Goal: Information Seeking & Learning: Check status

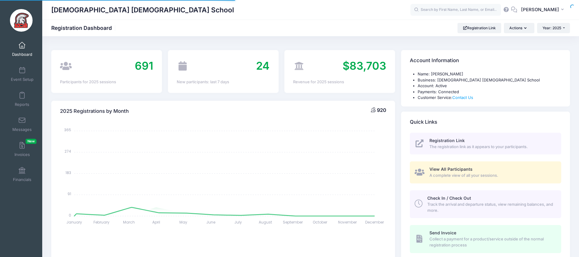
select select
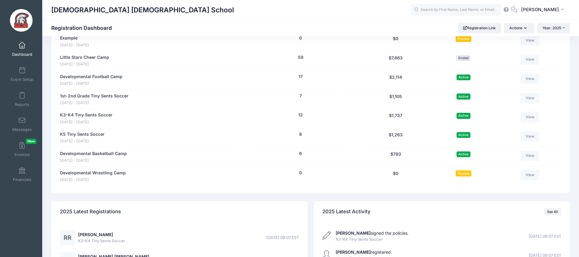
scroll to position [1113, 0]
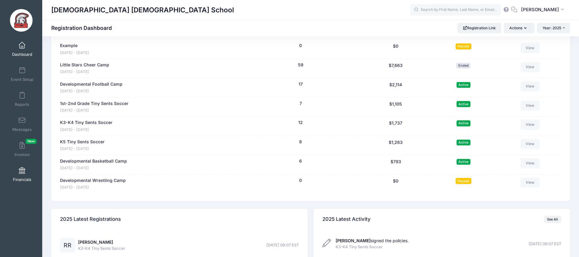
click at [22, 174] on span at bounding box center [22, 170] width 0 height 7
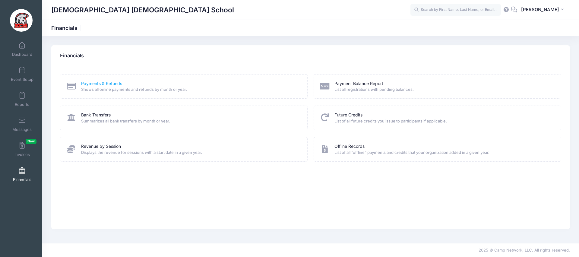
click at [105, 85] on link "Payments & Refunds" at bounding box center [101, 83] width 41 height 6
click at [107, 150] on span "Displays the revenue for sessions with a start date in a given year." at bounding box center [190, 152] width 219 height 6
click at [107, 147] on link "Revenue by Session" at bounding box center [101, 146] width 40 height 6
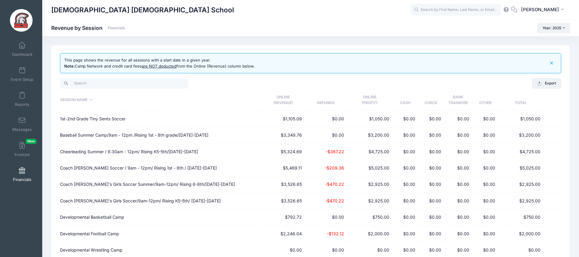
click at [80, 100] on th "Session Name" at bounding box center [160, 100] width 201 height 21
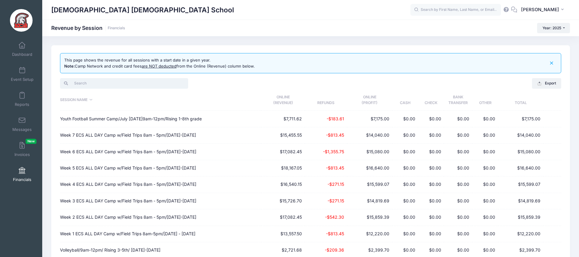
click at [81, 83] on input "search" at bounding box center [124, 83] width 128 height 10
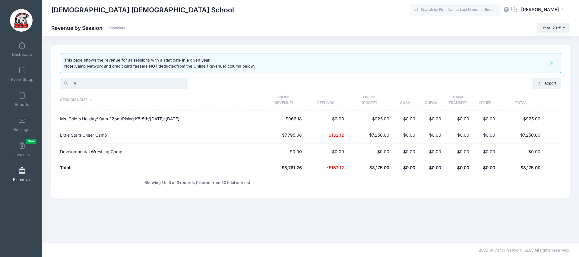
type input "li"
